Goal: Task Accomplishment & Management: Complete application form

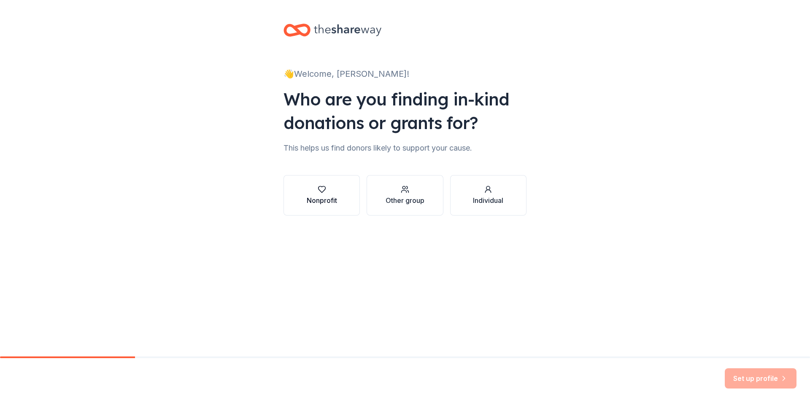
click at [316, 198] on div "Nonprofit" at bounding box center [322, 200] width 30 height 10
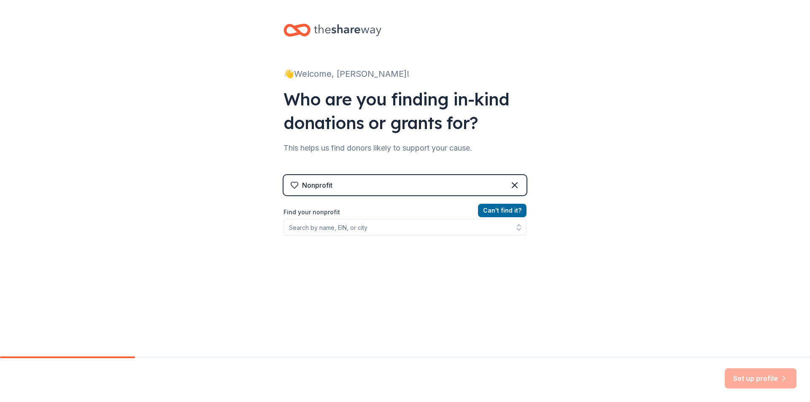
click at [330, 186] on div "Nonprofit" at bounding box center [405, 185] width 243 height 20
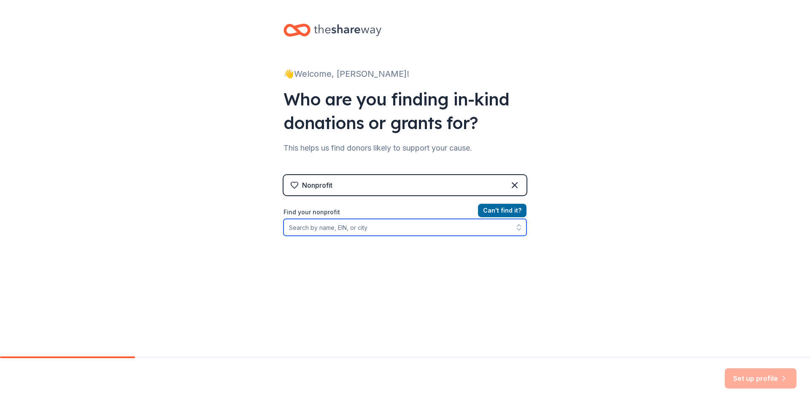
click at [515, 227] on icon "button" at bounding box center [519, 227] width 8 height 8
type input "vfw"
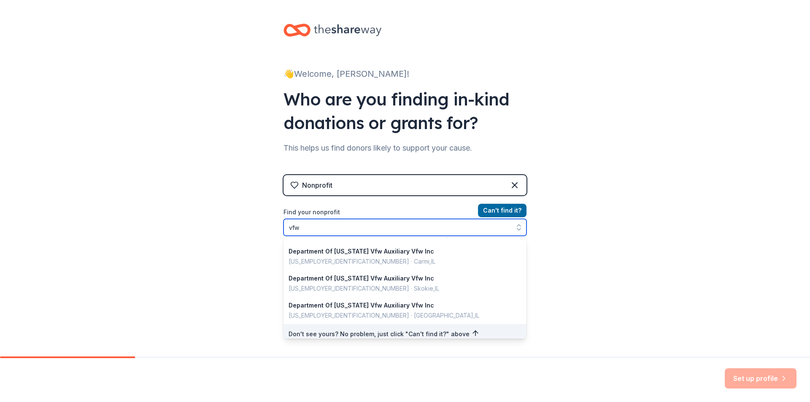
scroll to position [597, 0]
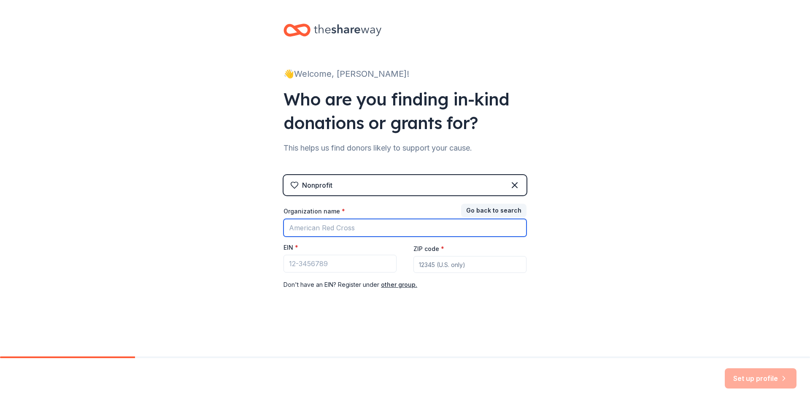
click at [334, 230] on input "Organization name *" at bounding box center [405, 228] width 243 height 18
type input "VFW Post 4993"
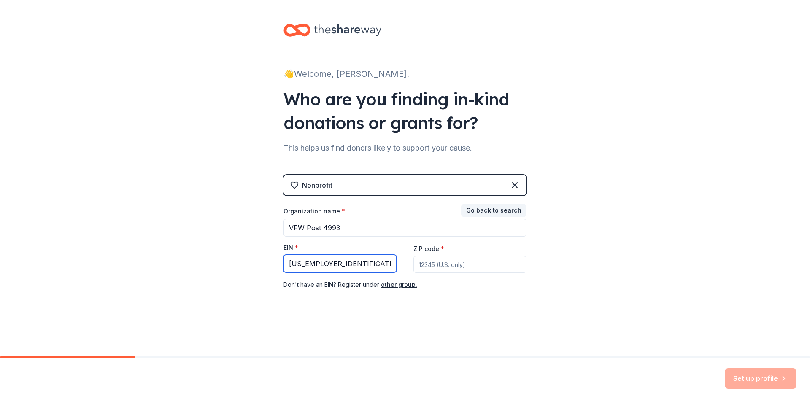
type input "[US_EMPLOYER_IDENTIFICATION_NUMBER]"
click at [444, 266] on input "ZIP code *" at bounding box center [469, 264] width 113 height 17
type input "68818"
click at [766, 381] on button "Set up profile" at bounding box center [761, 378] width 72 height 20
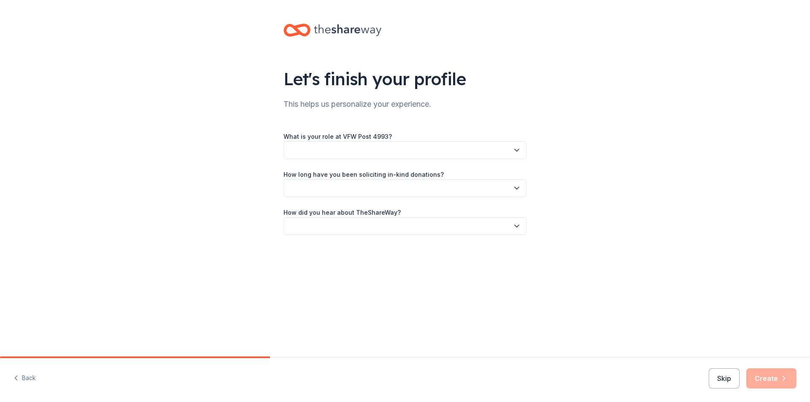
click at [519, 148] on icon "button" at bounding box center [517, 150] width 8 height 8
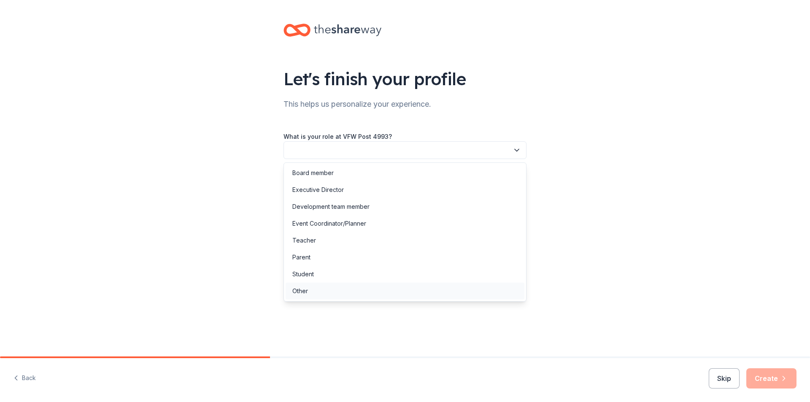
click at [305, 292] on div "Other" at bounding box center [300, 291] width 16 height 10
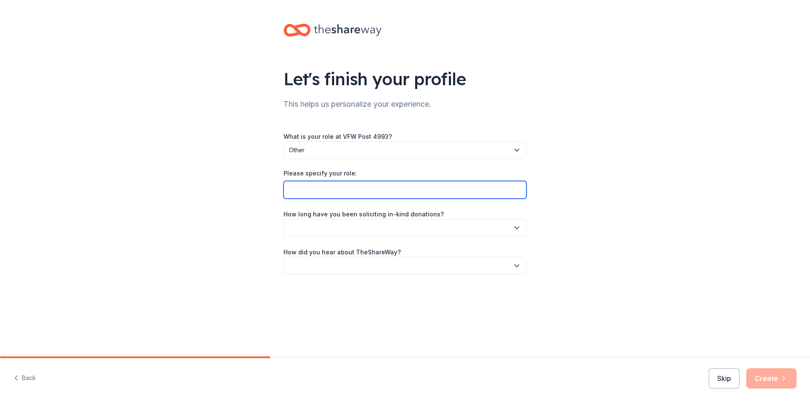
click at [326, 190] on input "Please specify your role:" at bounding box center [405, 190] width 243 height 18
type input "Senior Vice Commander"
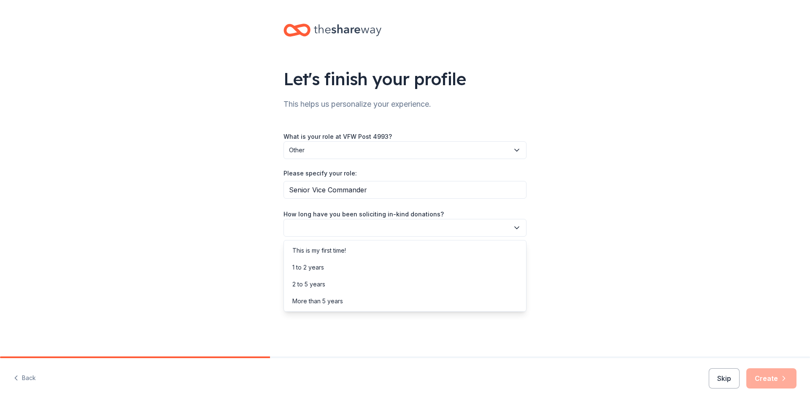
click at [516, 229] on icon "button" at bounding box center [517, 228] width 8 height 8
click at [334, 251] on div "This is my first time!" at bounding box center [319, 251] width 54 height 10
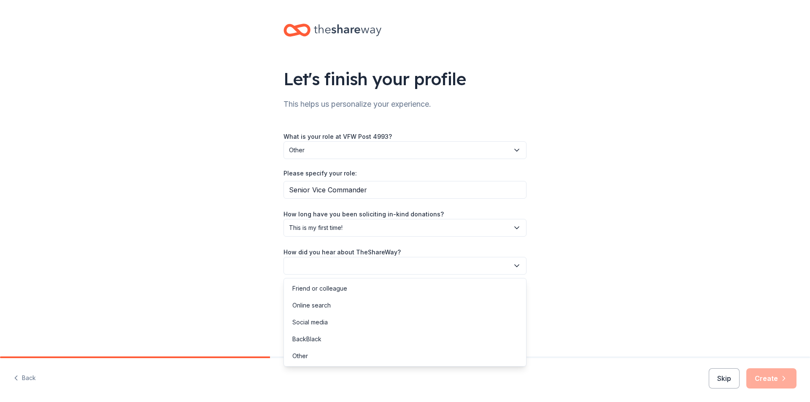
click at [516, 265] on icon "button" at bounding box center [517, 266] width 8 height 8
click at [303, 308] on div "Online search" at bounding box center [311, 305] width 38 height 10
click at [762, 376] on button "Create" at bounding box center [771, 378] width 50 height 20
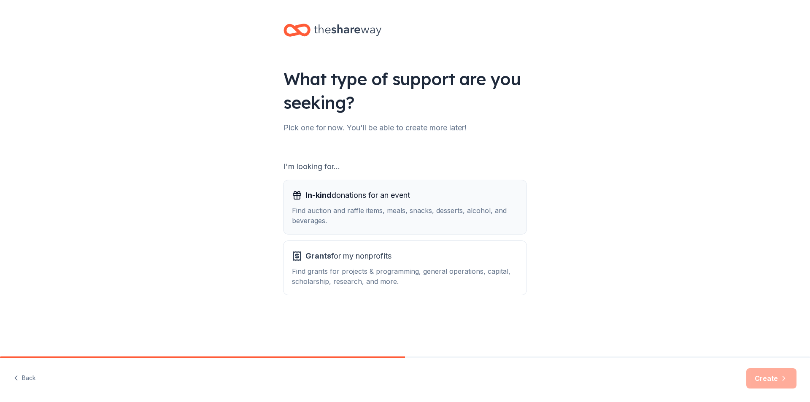
click at [370, 209] on div "Find auction and raffle items, meals, snacks, desserts, alcohol, and beverages." at bounding box center [405, 215] width 226 height 20
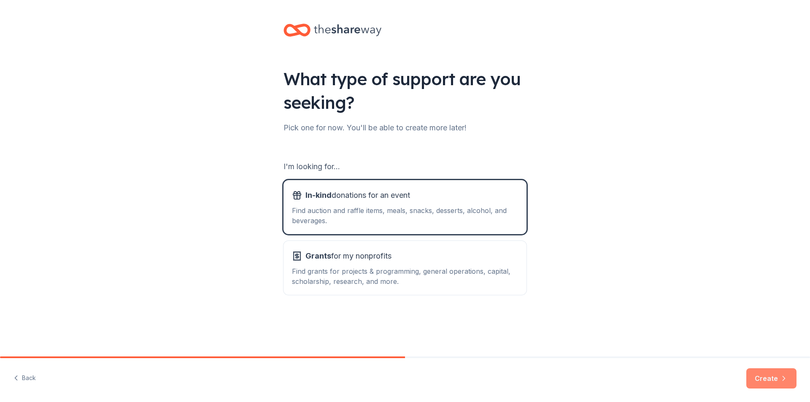
click at [762, 385] on button "Create" at bounding box center [771, 378] width 50 height 20
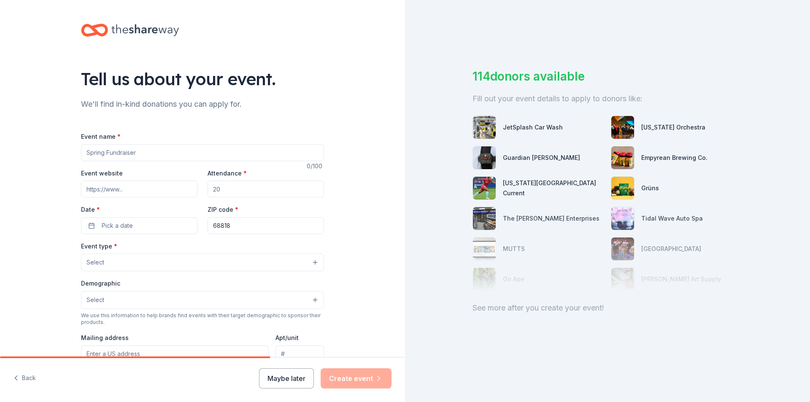
click at [311, 263] on button "Select" at bounding box center [202, 263] width 243 height 18
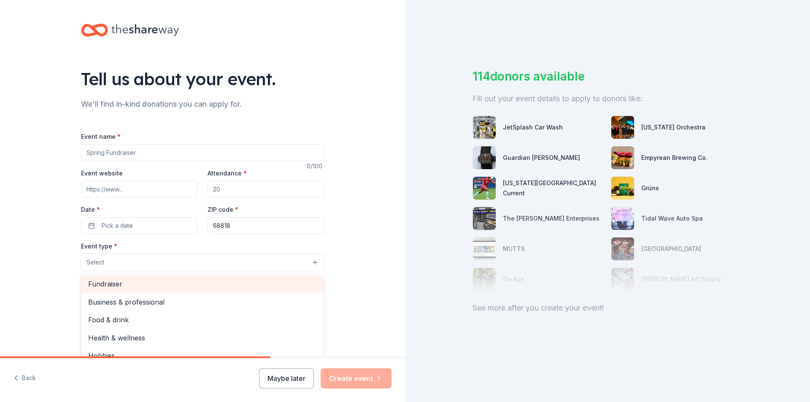
click at [122, 283] on span "Fundraiser" at bounding box center [202, 283] width 229 height 11
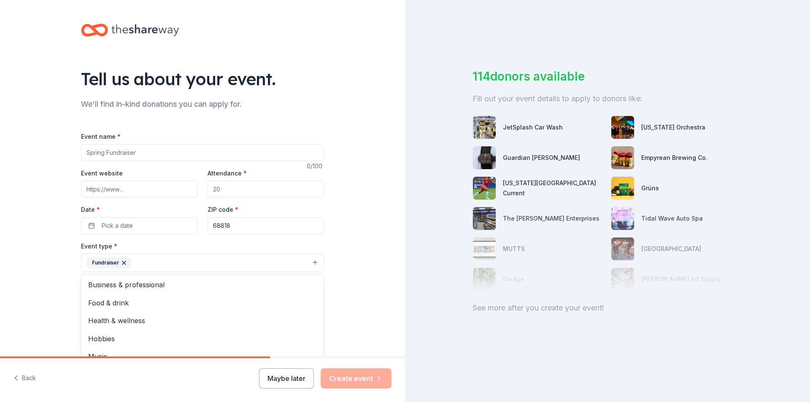
click at [372, 273] on div "Tell us about your event. We'll find in-kind donations you can apply for. Event…" at bounding box center [202, 281] width 405 height 562
click at [312, 299] on button "Select" at bounding box center [202, 301] width 243 height 18
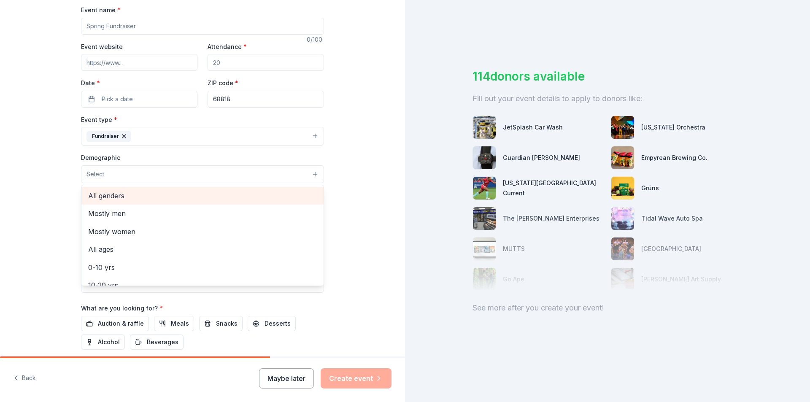
click at [116, 198] on span "All genders" at bounding box center [202, 195] width 229 height 11
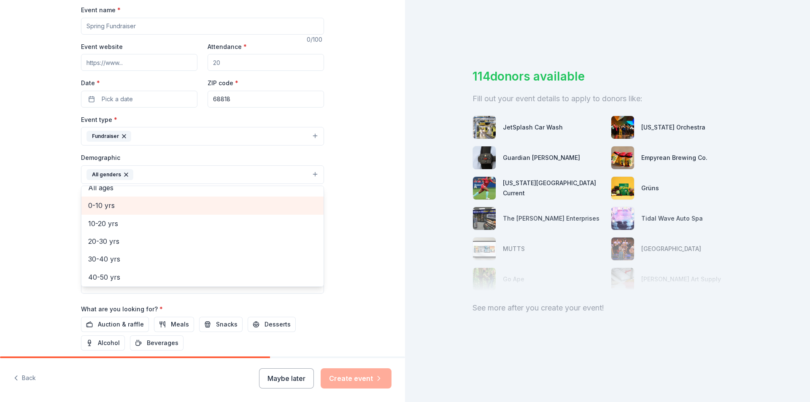
scroll to position [84, 0]
click at [105, 205] on span "20-30 yrs" at bounding box center [202, 201] width 229 height 11
click at [106, 205] on span "30-40 yrs" at bounding box center [202, 201] width 229 height 11
click at [107, 207] on span "40-50 yrs" at bounding box center [202, 204] width 229 height 11
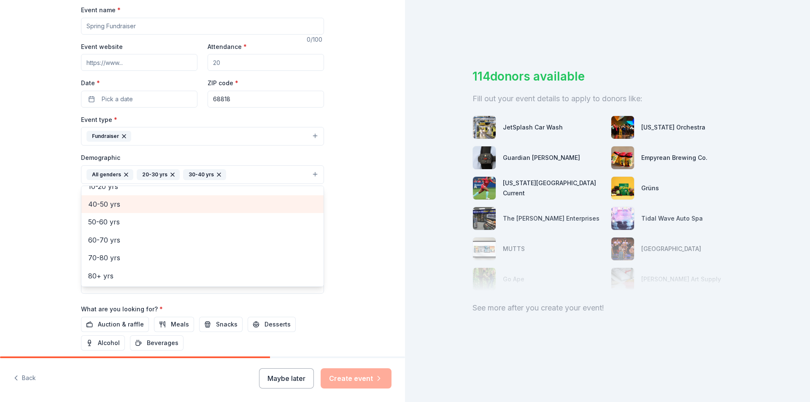
scroll to position [64, 0]
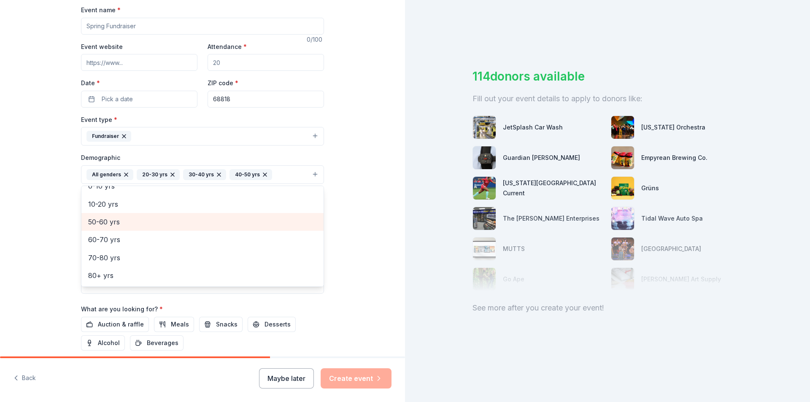
click at [106, 223] on span "50-60 yrs" at bounding box center [202, 221] width 229 height 11
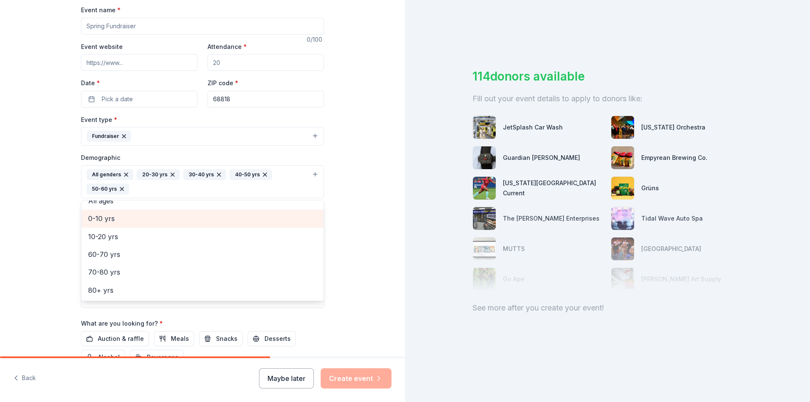
scroll to position [46, 0]
click at [368, 242] on div "Tell us about your event. We'll find in-kind donations you can apply for. Event…" at bounding box center [202, 162] width 405 height 578
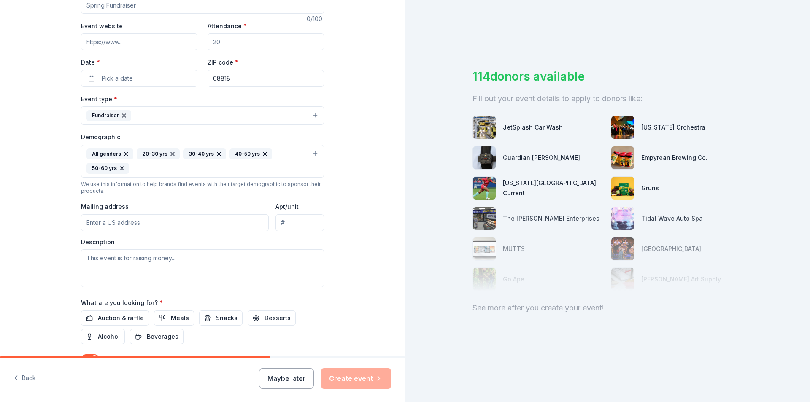
scroll to position [127, 0]
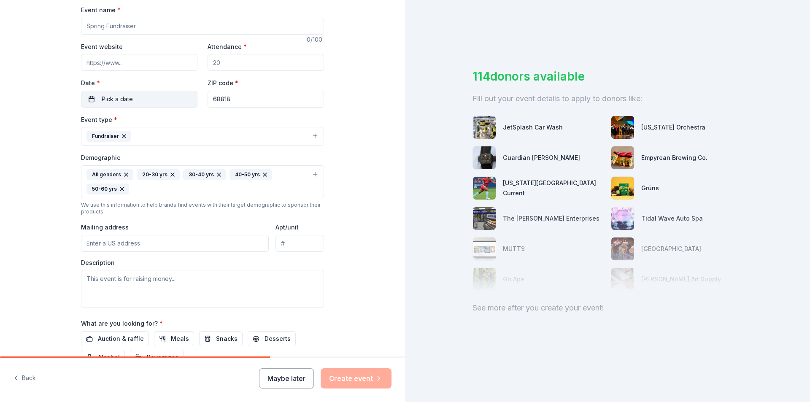
click at [106, 99] on span "Pick a date" at bounding box center [117, 99] width 31 height 10
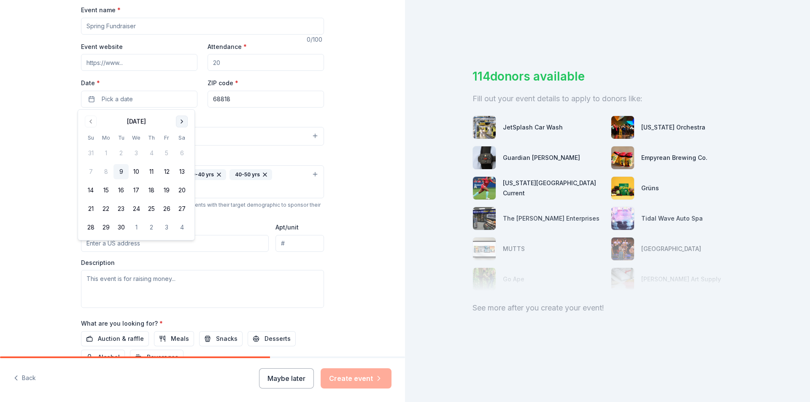
click at [181, 121] on button "Go to next month" at bounding box center [182, 122] width 12 height 12
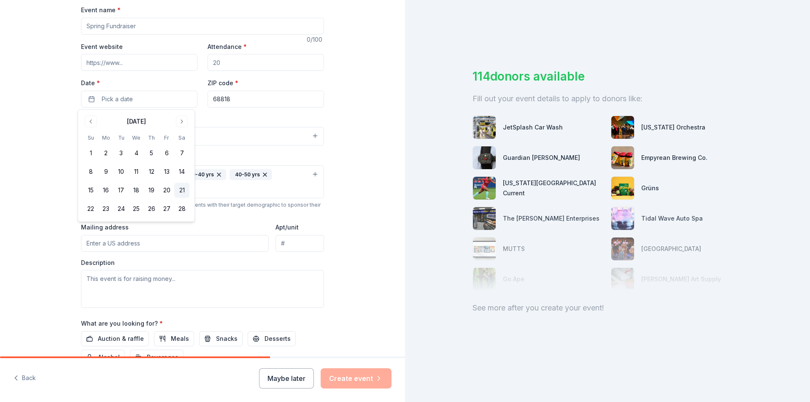
click at [184, 189] on button "21" at bounding box center [181, 190] width 15 height 15
click at [359, 196] on div "Tell us about your event. We'll find in-kind donations you can apply for. Event…" at bounding box center [202, 162] width 405 height 578
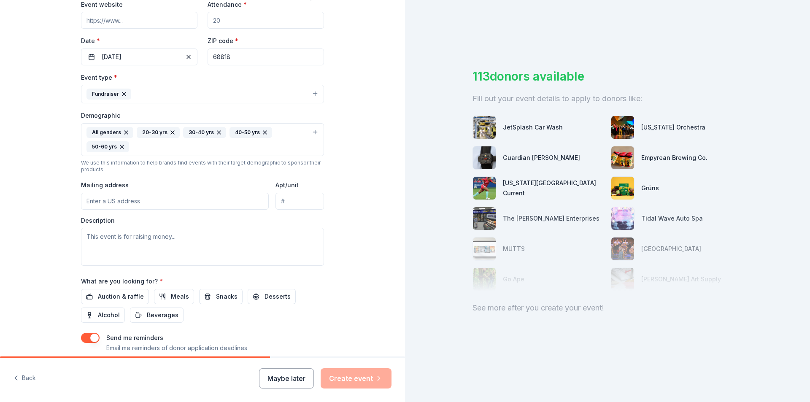
scroll to position [211, 0]
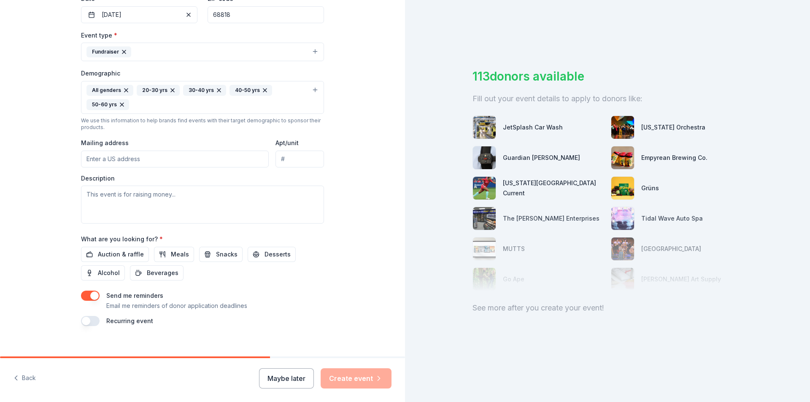
click at [150, 157] on input "Mailing address" at bounding box center [175, 159] width 188 height 17
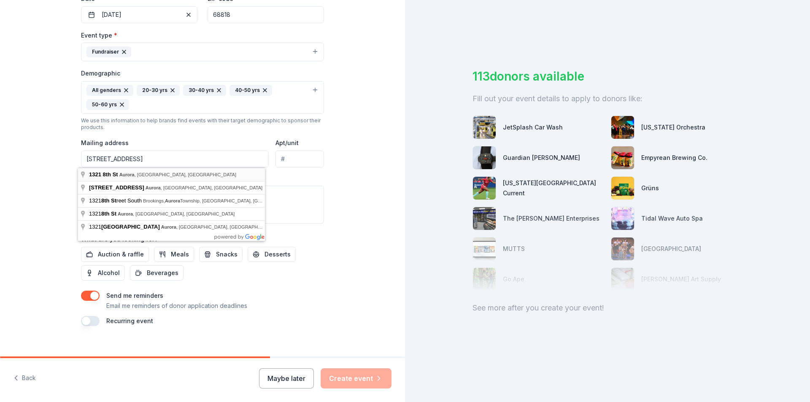
type input "1321 8th Street, Aurora, NE, 68818"
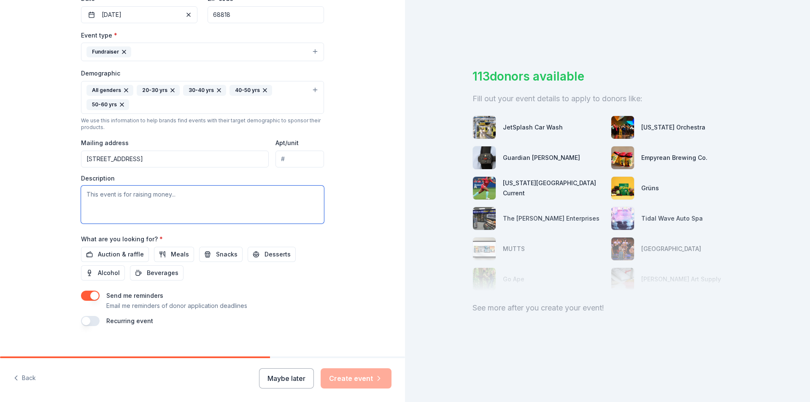
click at [141, 195] on textarea at bounding box center [202, 205] width 243 height 38
type textarea "VFW Post 4993 Fundraising event to support post's activities."
click at [105, 251] on span "Auction & raffle" at bounding box center [121, 254] width 46 height 10
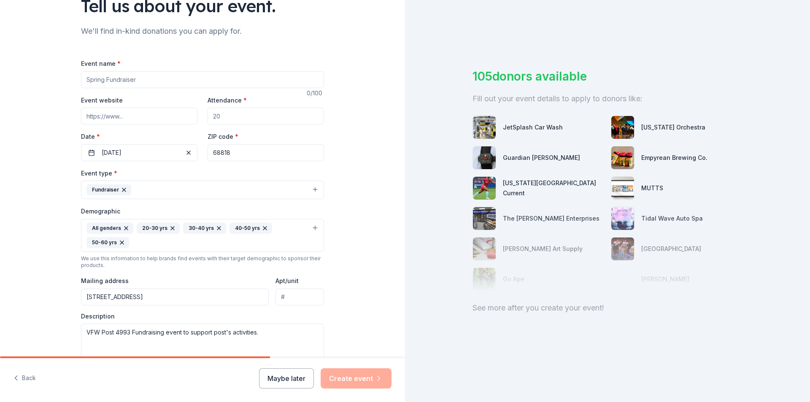
scroll to position [52, 0]
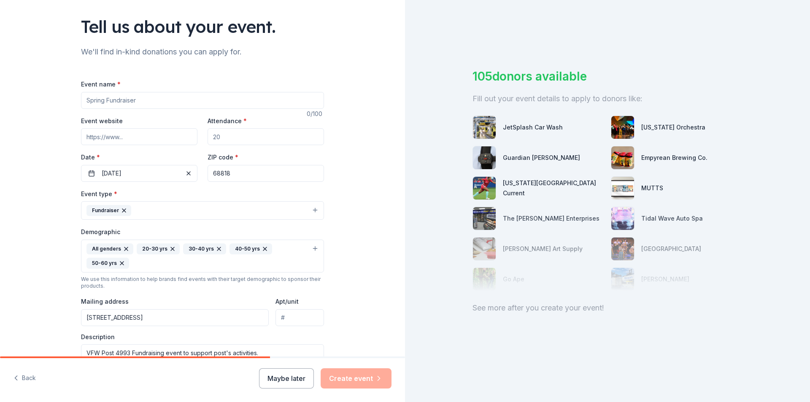
click at [310, 208] on button "Fundraiser" at bounding box center [202, 210] width 243 height 19
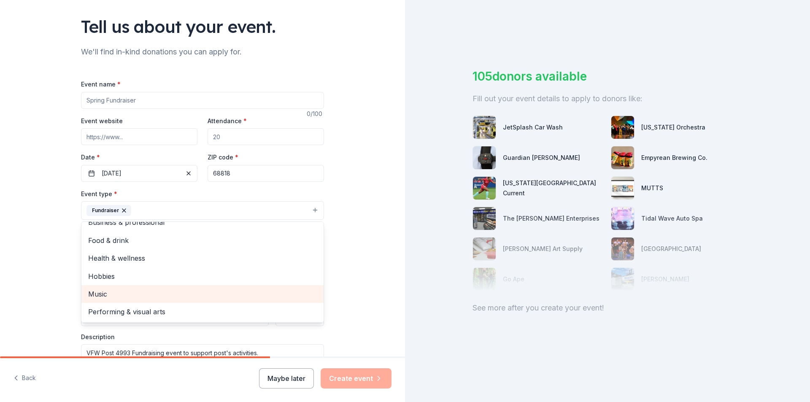
scroll to position [0, 0]
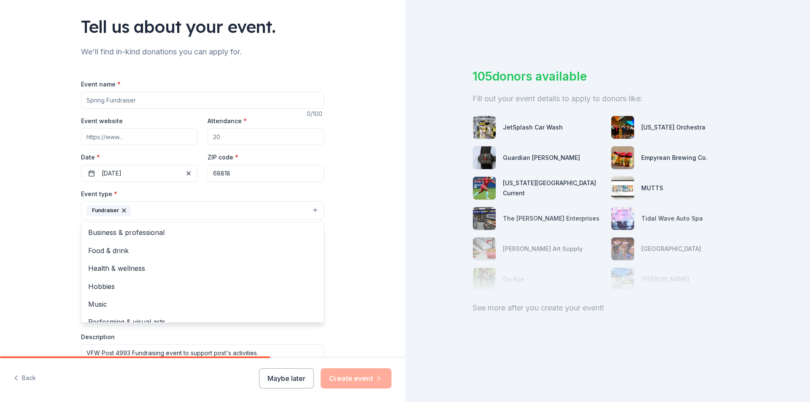
click at [379, 241] on div "Tell us about your event. We'll find in-kind donations you can apply for. Event…" at bounding box center [202, 237] width 405 height 578
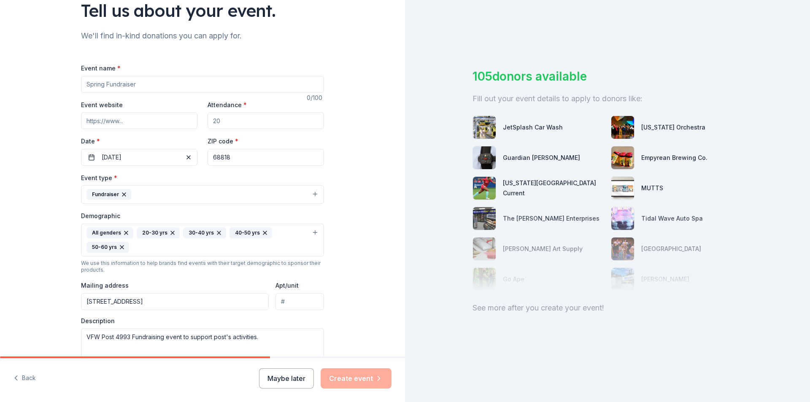
scroll to position [52, 0]
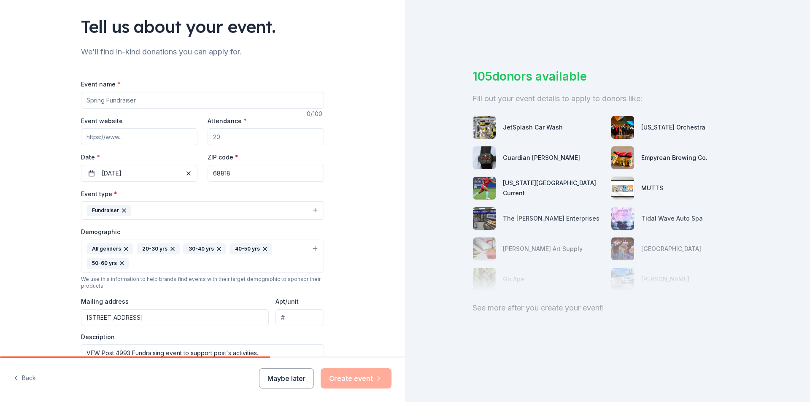
click at [103, 138] on input "Event website" at bounding box center [139, 136] width 116 height 17
paste input "https://vfwne.com/di/vfw/v2/default.asp"
type input "https://vfwne.com/di/vfw/v2/default.asp"
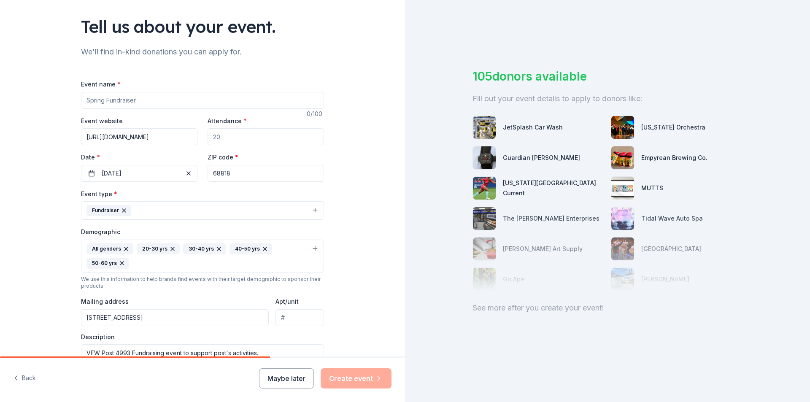
click at [355, 206] on div "Tell us about your event. We'll find in-kind donations you can apply for. Event…" at bounding box center [202, 237] width 405 height 578
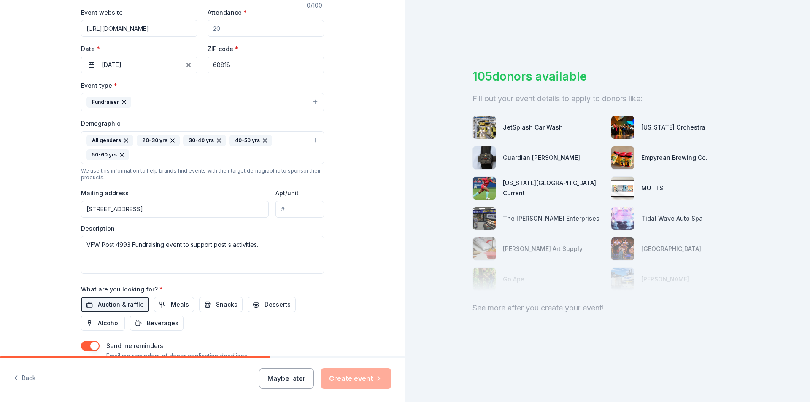
scroll to position [221, 0]
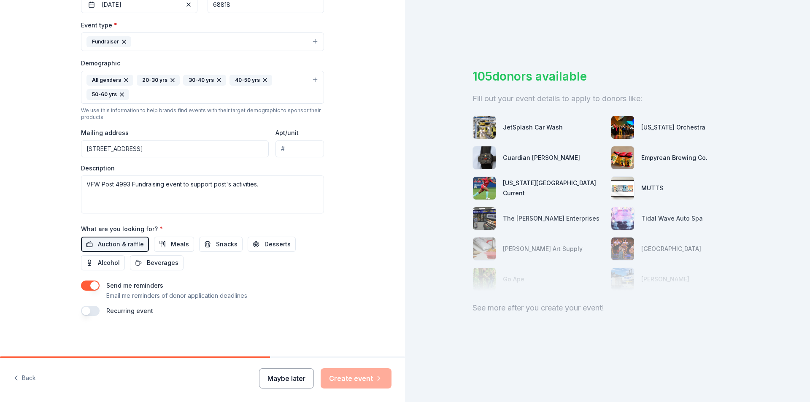
click at [289, 379] on button "Maybe later" at bounding box center [286, 378] width 55 height 20
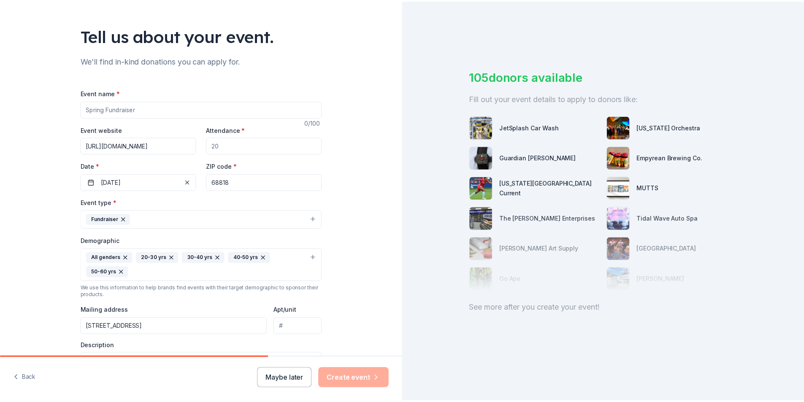
scroll to position [0, 0]
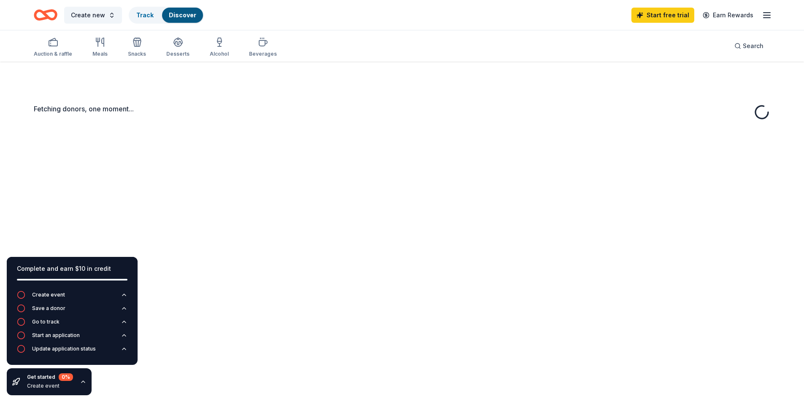
click at [109, 149] on div "Fetching donors, one moment..." at bounding box center [402, 263] width 804 height 402
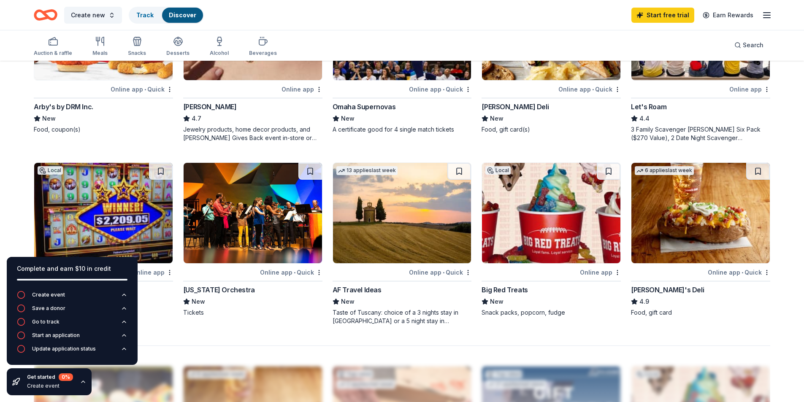
scroll to position [506, 0]
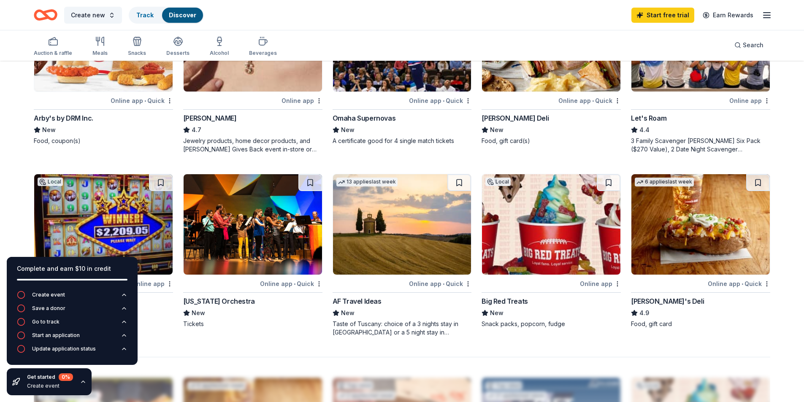
click at [596, 282] on div "Online app" at bounding box center [600, 283] width 41 height 11
click at [81, 381] on icon "button" at bounding box center [83, 381] width 7 height 7
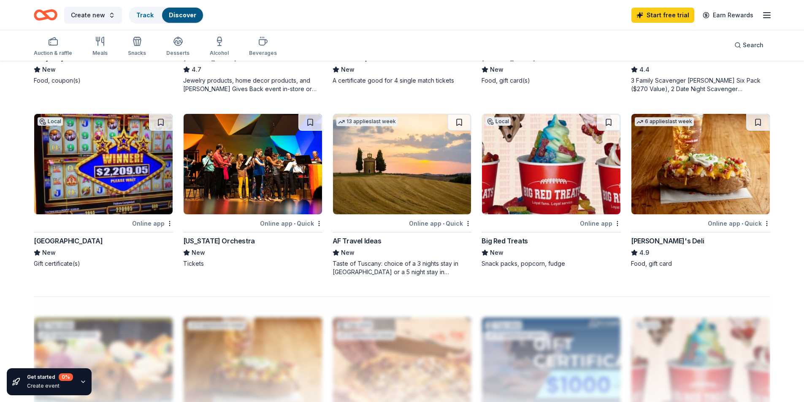
scroll to position [633, 0]
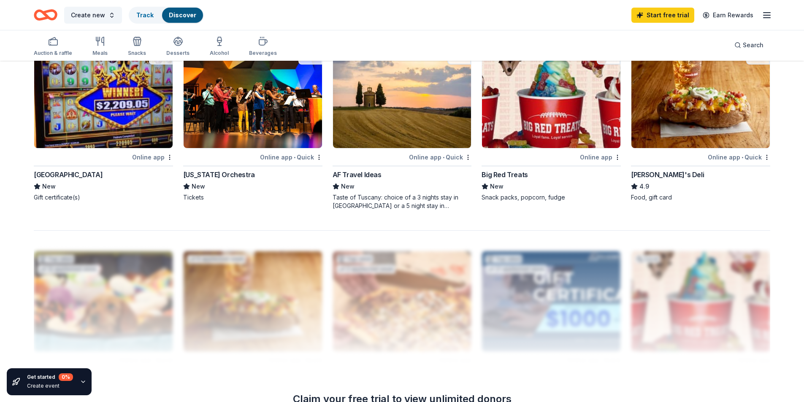
click at [148, 157] on div "Online app" at bounding box center [152, 157] width 41 height 11
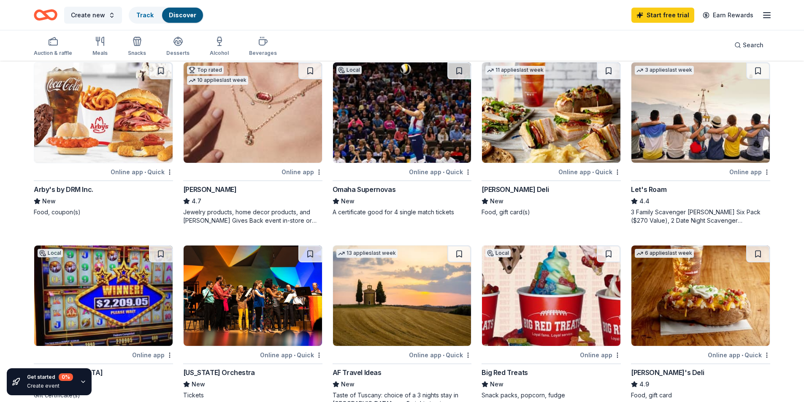
scroll to position [422, 0]
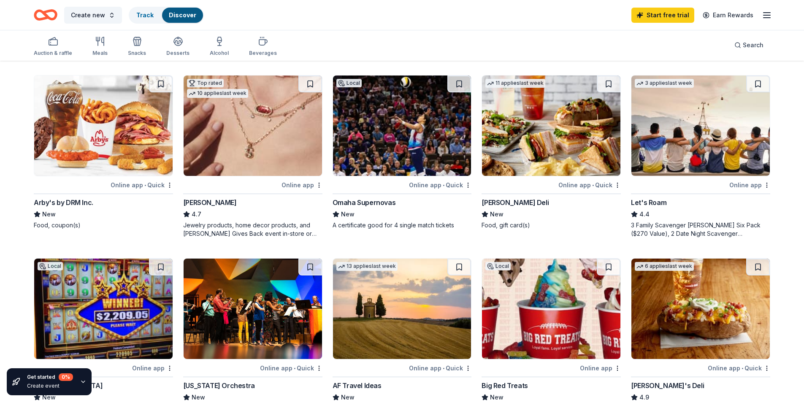
click at [427, 184] on div "Online app • Quick" at bounding box center [440, 185] width 62 height 11
click at [58, 202] on div "Arby's by DRM Inc." at bounding box center [63, 202] width 59 height 10
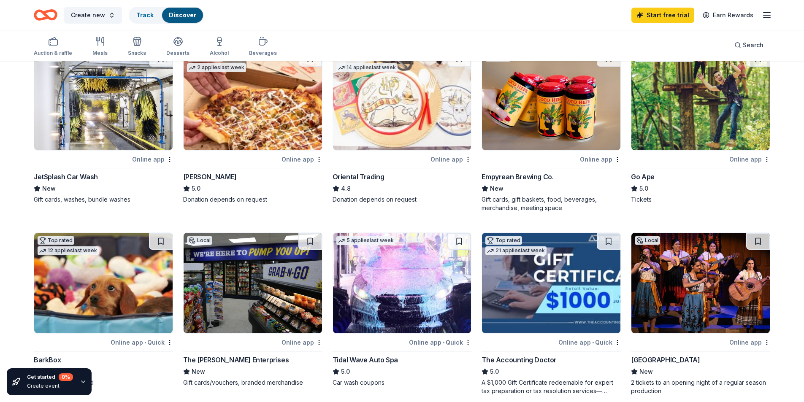
scroll to position [0, 0]
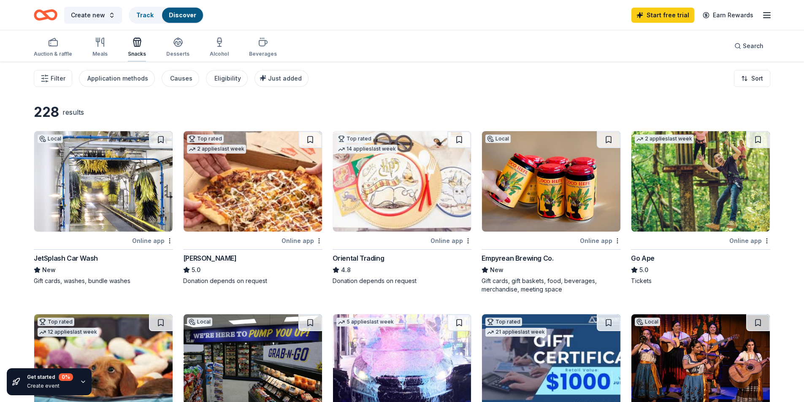
click at [137, 39] on icon "button" at bounding box center [137, 39] width 7 height 3
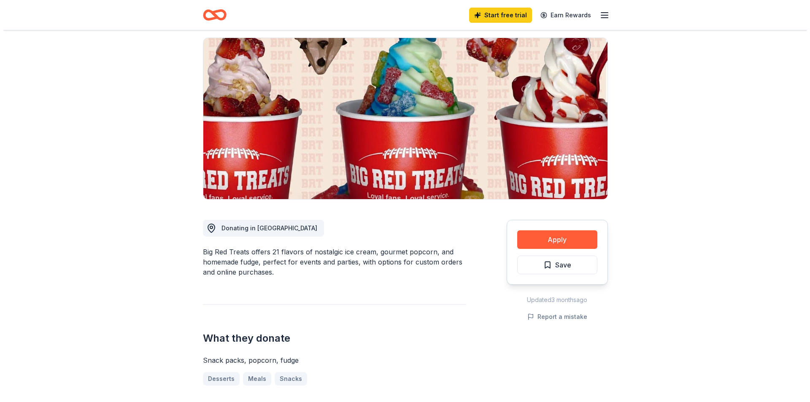
scroll to position [42, 0]
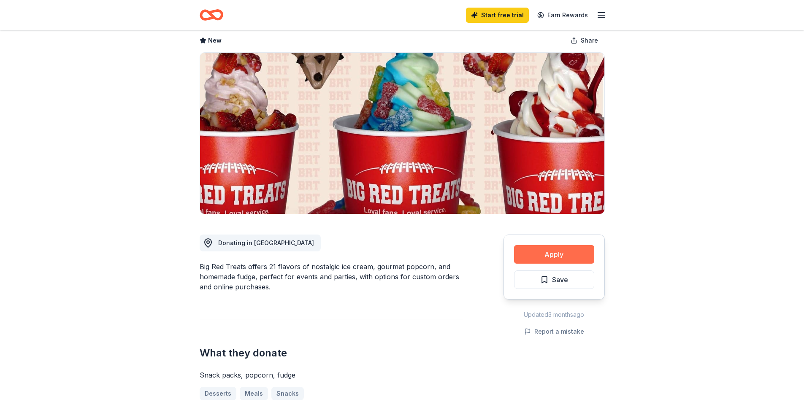
click at [557, 257] on button "Apply" at bounding box center [554, 254] width 80 height 19
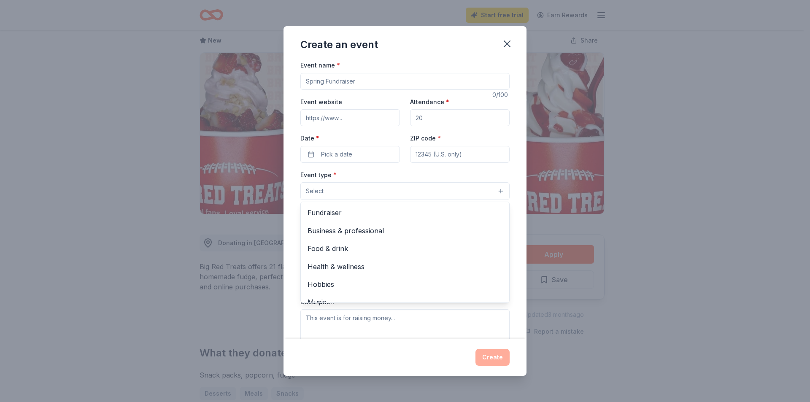
click at [495, 193] on button "Select" at bounding box center [404, 191] width 209 height 18
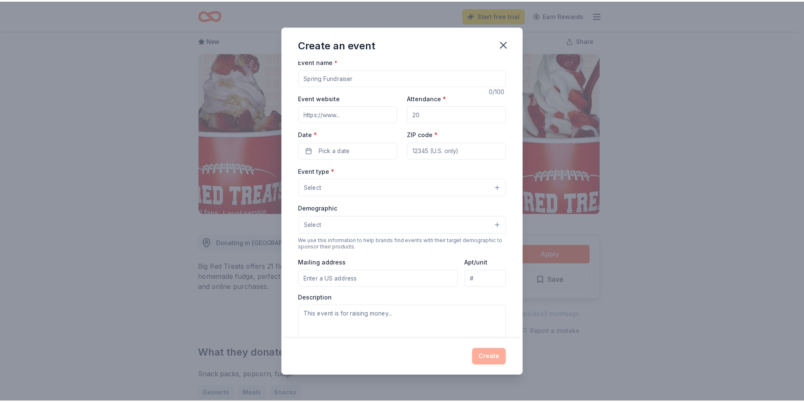
scroll to position [0, 0]
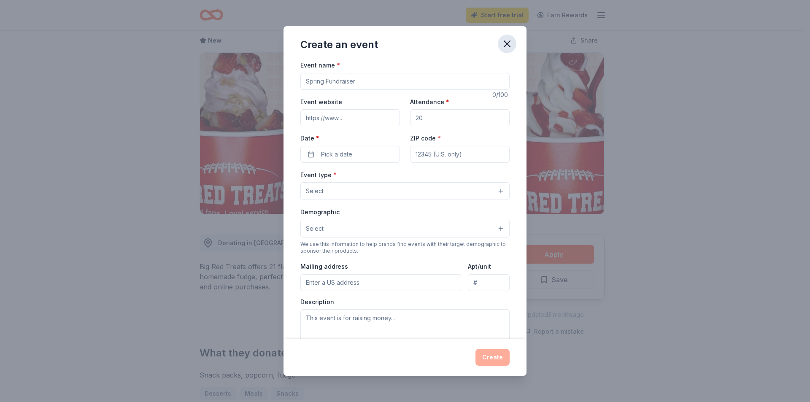
click at [508, 43] on icon "button" at bounding box center [507, 44] width 12 height 12
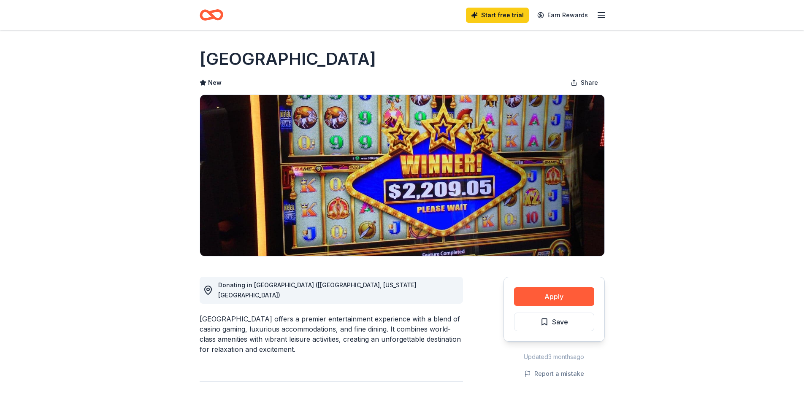
click at [602, 13] on icon "button" at bounding box center [601, 15] width 10 height 10
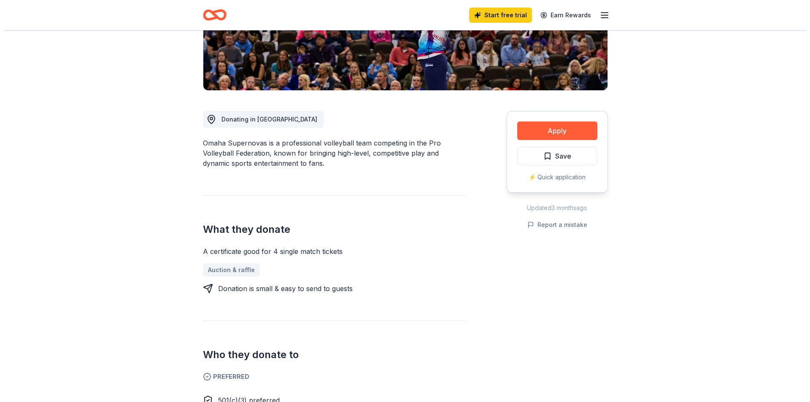
scroll to position [169, 0]
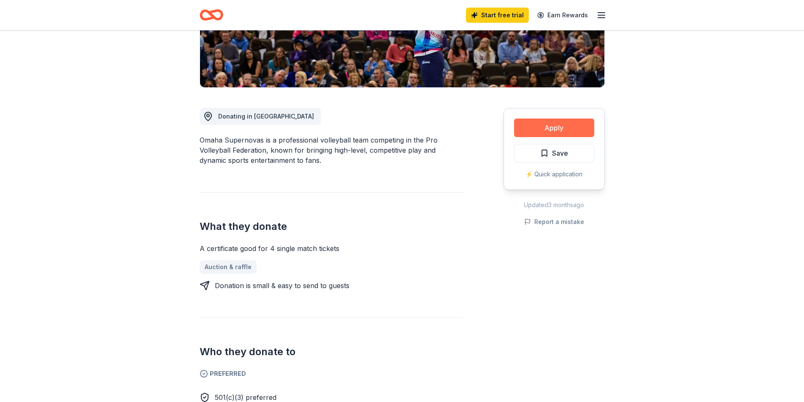
click at [552, 130] on button "Apply" at bounding box center [554, 128] width 80 height 19
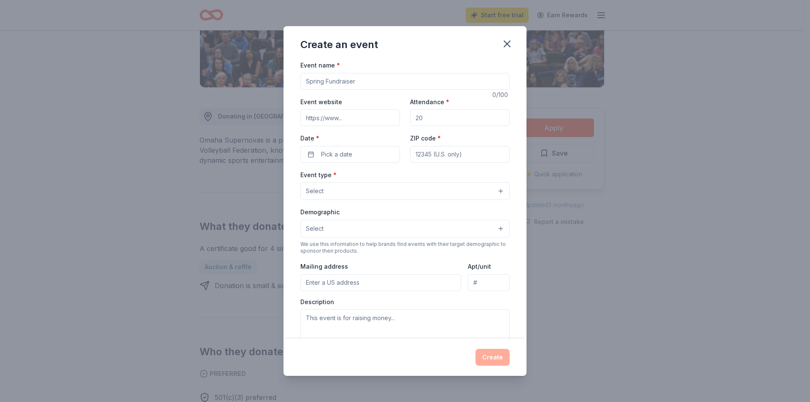
click at [357, 81] on input "Event name *" at bounding box center [404, 81] width 209 height 17
type input "VFW Post"
click at [508, 43] on icon "button" at bounding box center [507, 44] width 6 height 6
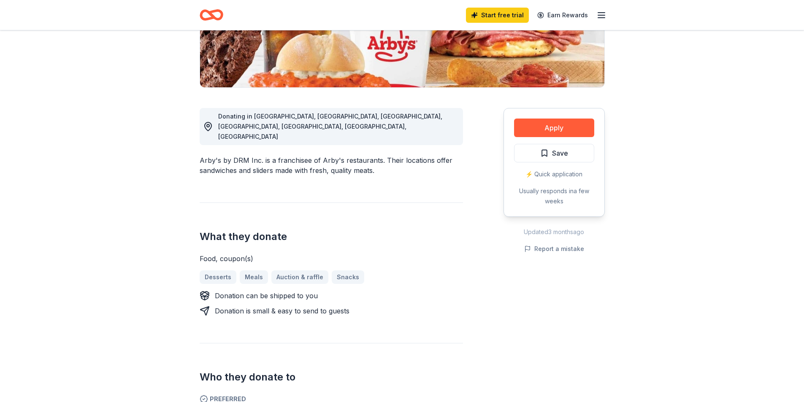
scroll to position [84, 0]
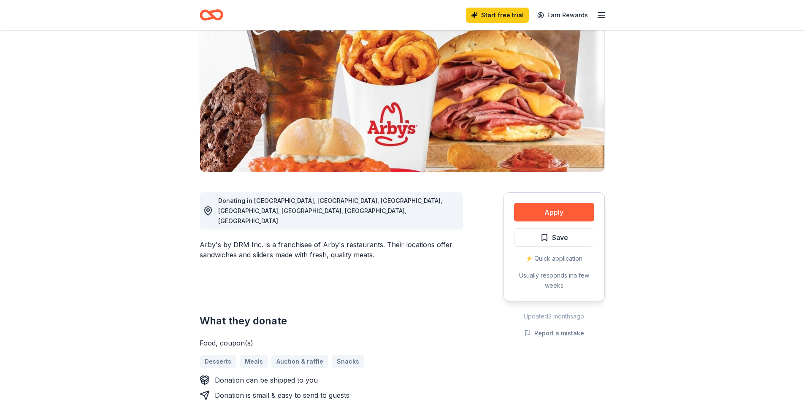
drag, startPoint x: 231, startPoint y: 225, endPoint x: 242, endPoint y: 224, distance: 11.0
click at [242, 240] on div "Arby's by DRM Inc. is a franchisee of Arby's restaurants. Their locations offer…" at bounding box center [331, 250] width 263 height 20
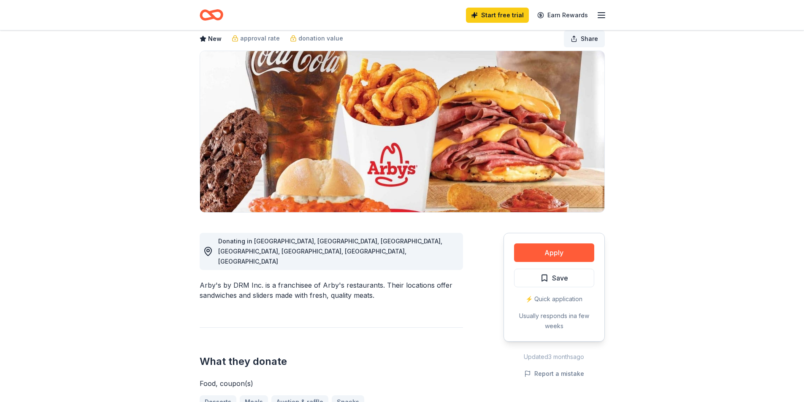
scroll to position [0, 0]
